Goal: Communication & Community: Ask a question

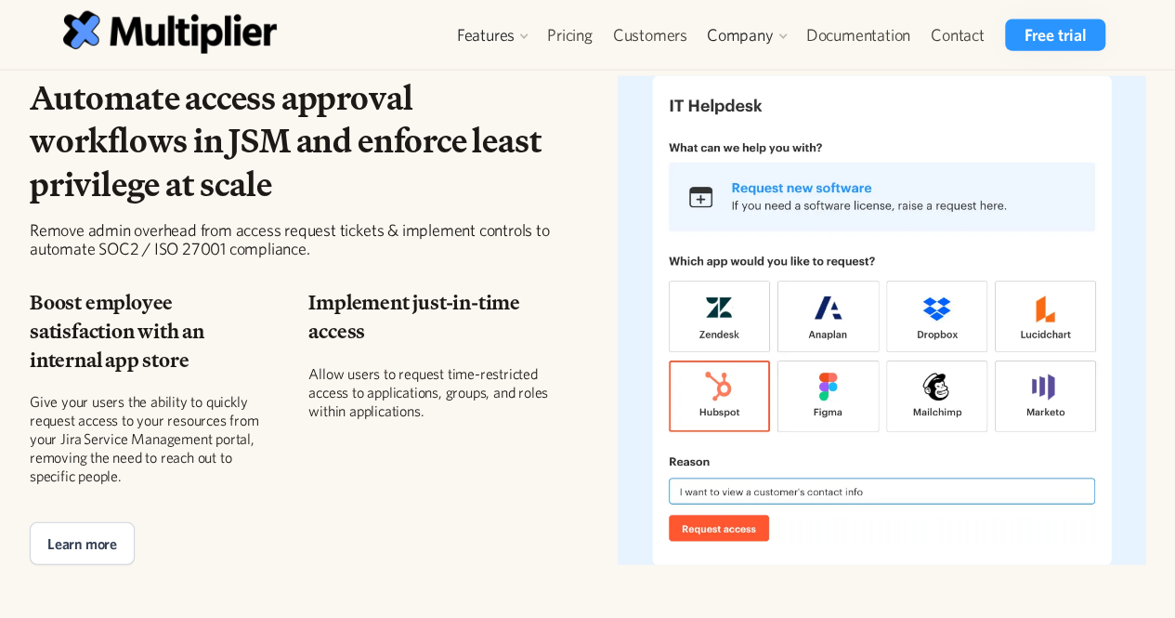
scroll to position [4007, 0]
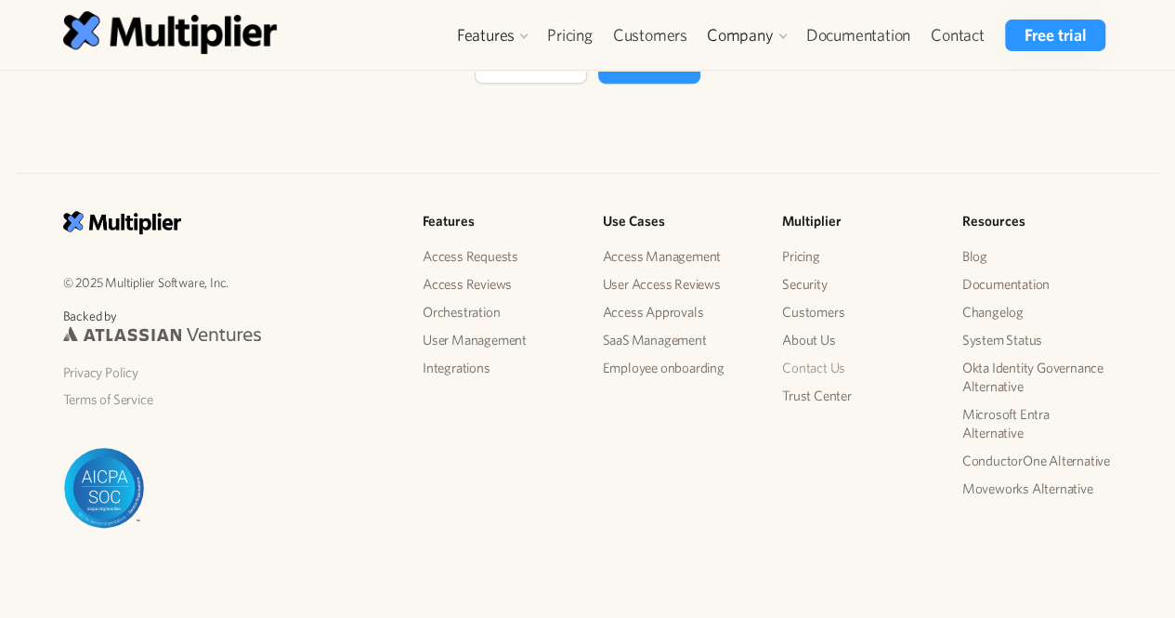
click at [793, 371] on link "Contact Us" at bounding box center [857, 368] width 151 height 28
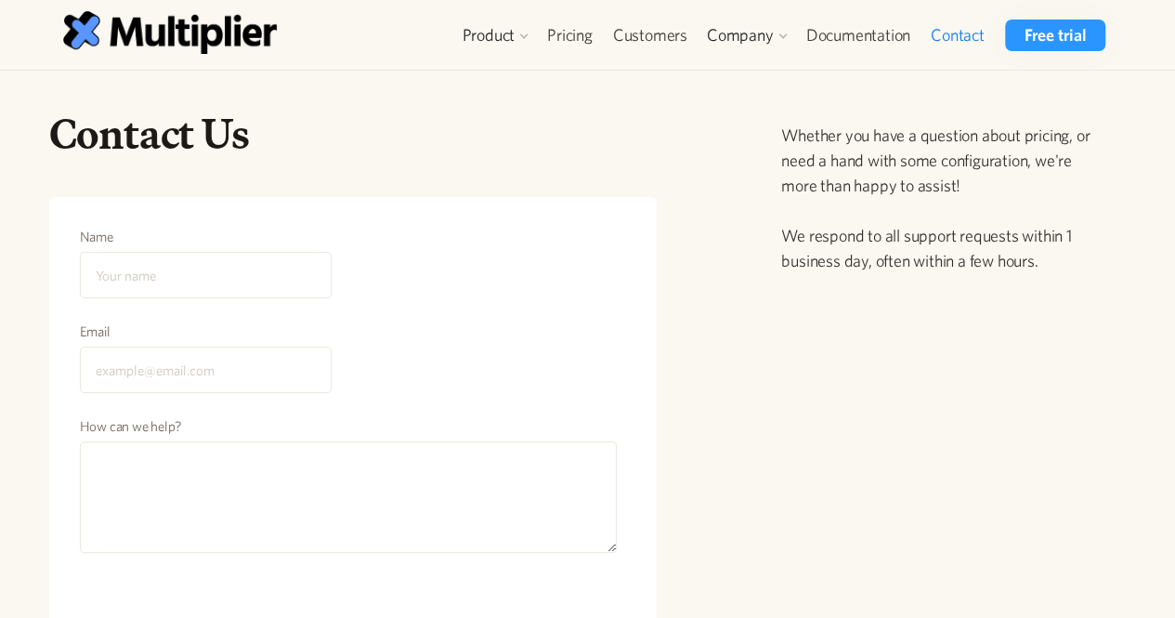
click at [293, 264] on input "Name" at bounding box center [206, 275] width 252 height 46
type input "[PERSON_NAME]"
type input "[EMAIL_ADDRESS][DOMAIN_NAME]"
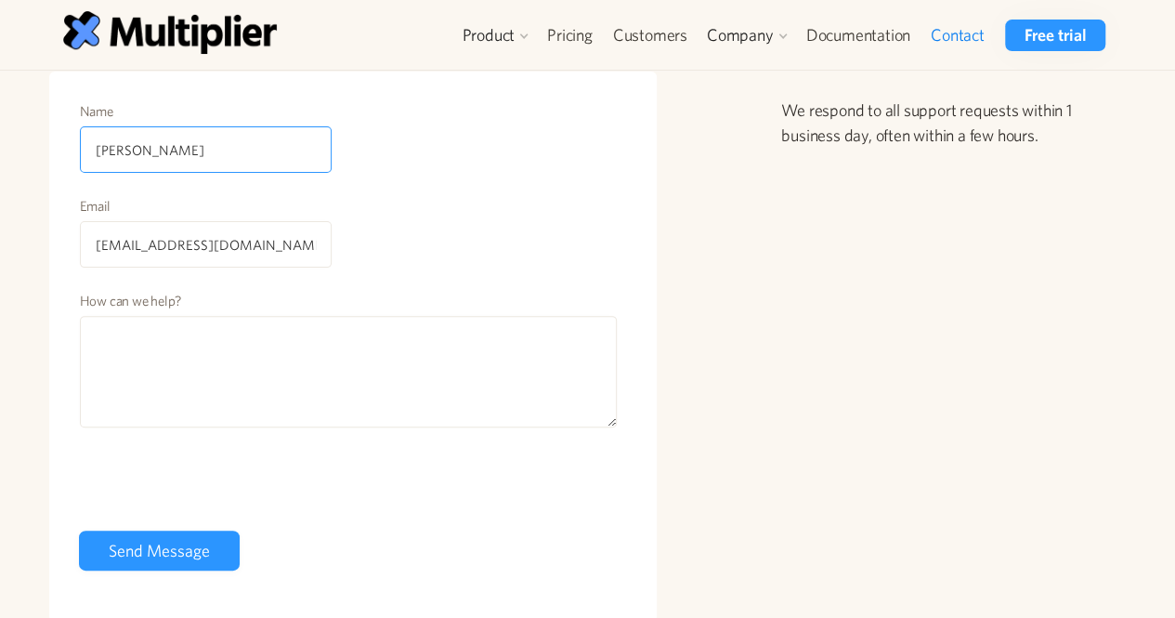
scroll to position [128, 0]
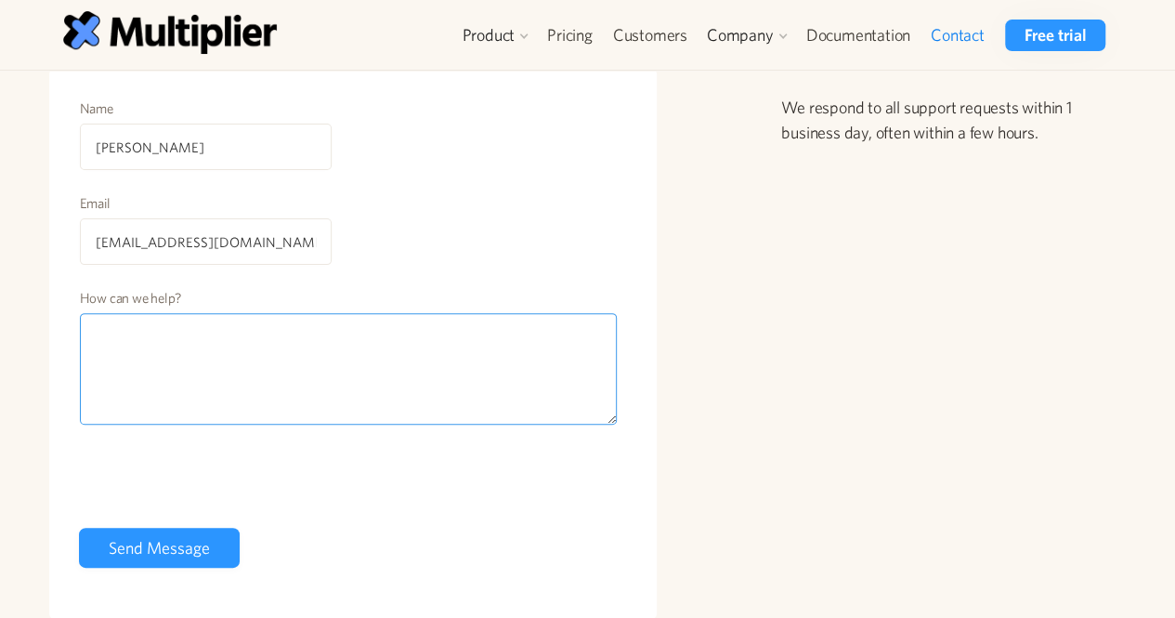
paste textarea "Hi, Hope you're doing well! We offer guest post placements on high-traffic, hig…"
click at [258, 345] on textarea "Hi, Hope you're doing well! We offer guest post placements on high-traffic, hig…" at bounding box center [349, 368] width 538 height 111
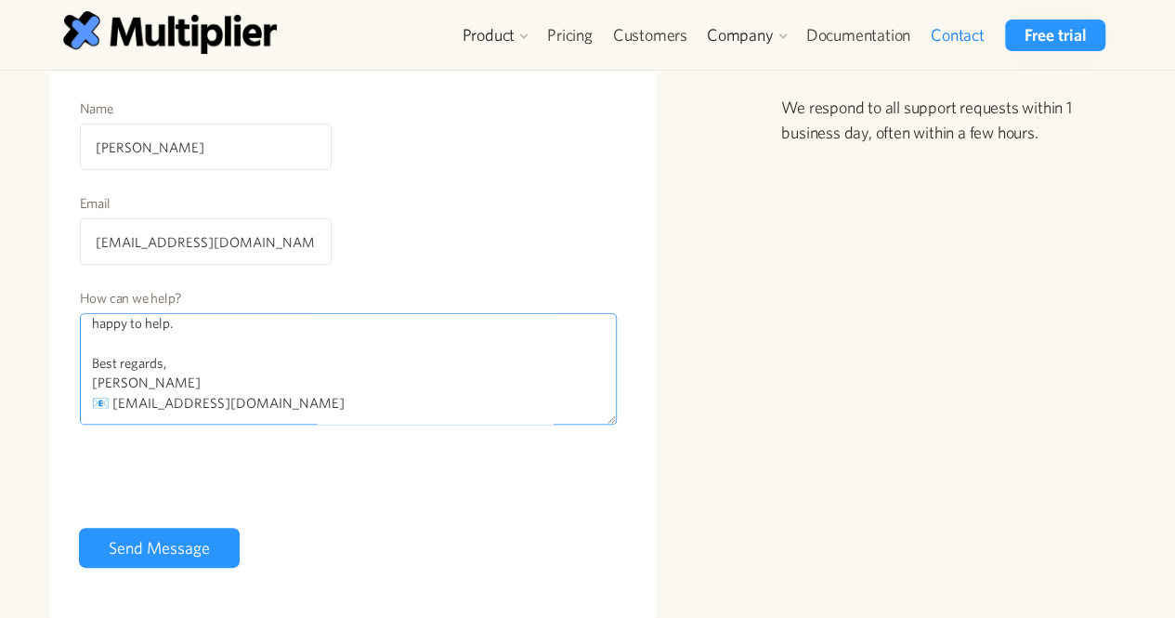
type textarea "Hi, Hope you're doing well! We offer guest post placements on high-traffic, hig…"
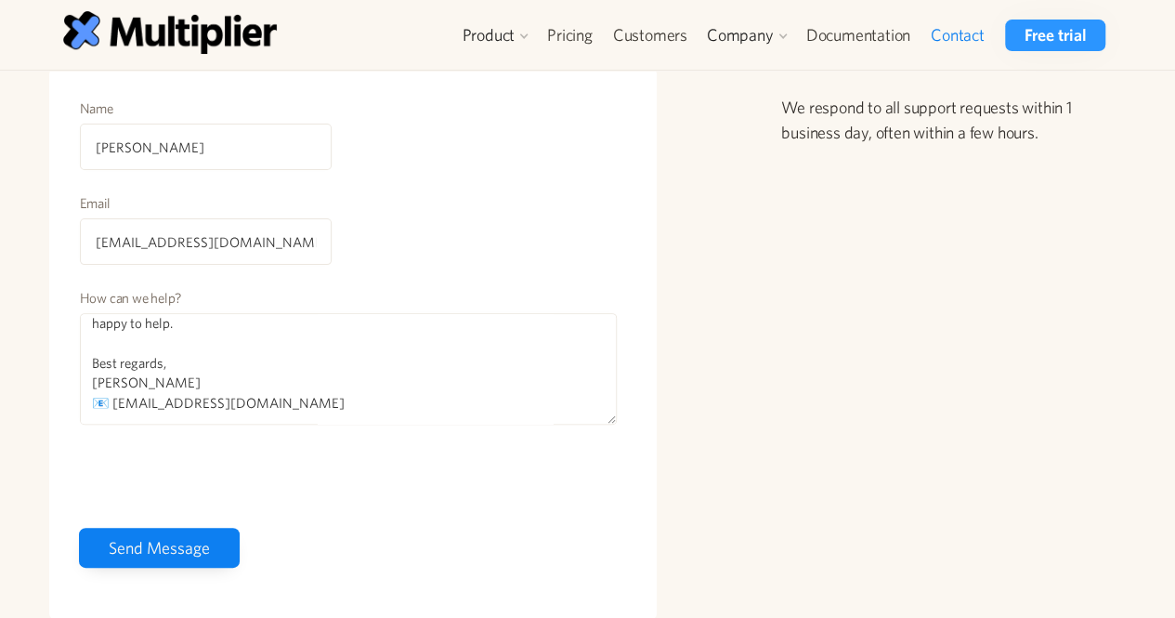
click at [190, 553] on input "Send Message" at bounding box center [159, 548] width 161 height 40
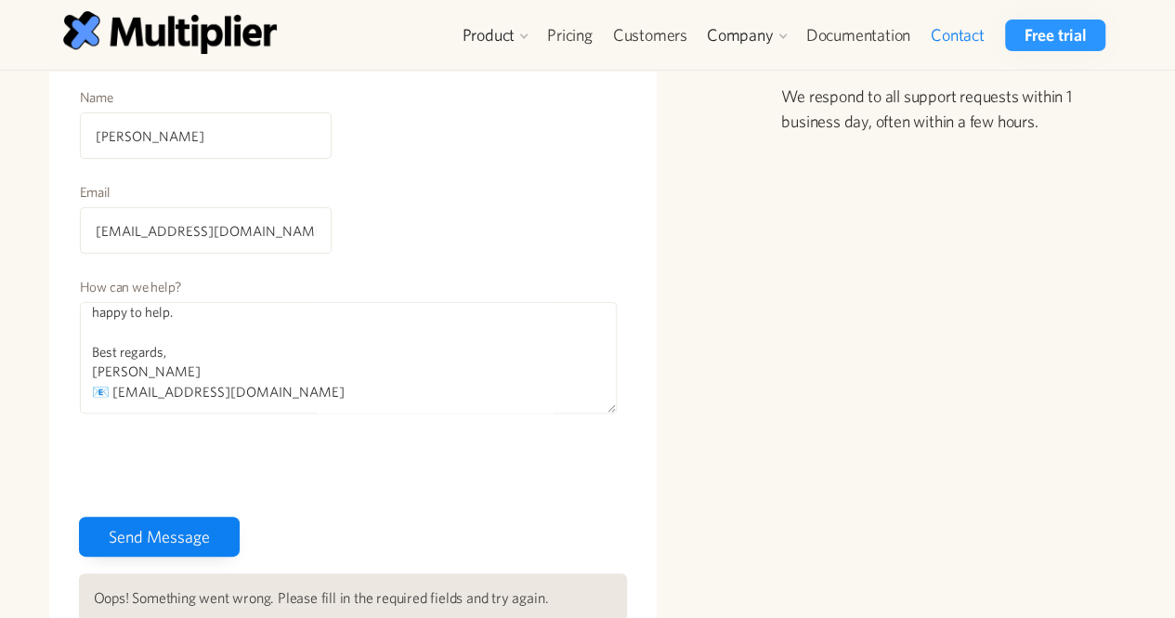
click at [184, 529] on input "Send Message" at bounding box center [159, 537] width 161 height 40
type input "Send Message"
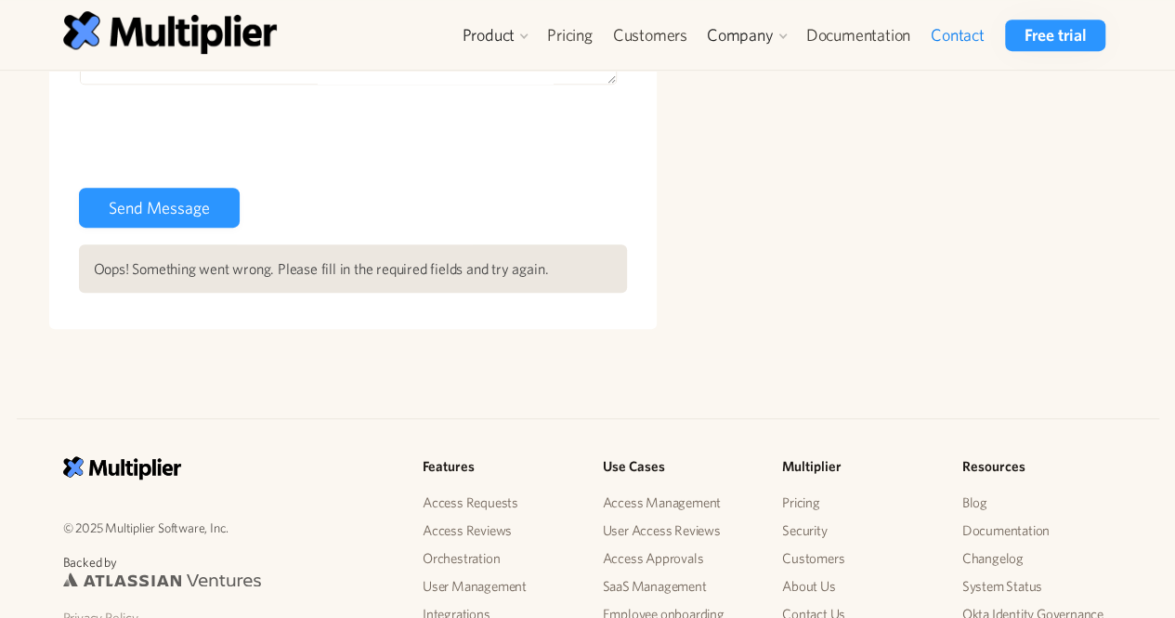
scroll to position [476, 0]
